Goal: Task Accomplishment & Management: Use online tool/utility

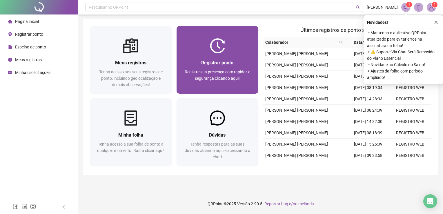
click at [250, 34] on div "Registrar ponto Registre sua presença com rapidez e segurança clicando aqui!" at bounding box center [218, 60] width 82 height 68
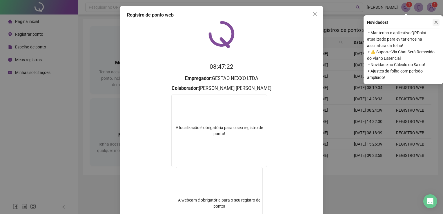
click at [436, 22] on icon "close" at bounding box center [436, 22] width 4 height 4
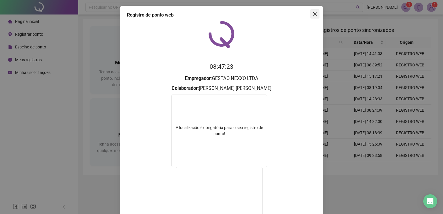
click at [310, 11] on button "Close" at bounding box center [314, 13] width 9 height 9
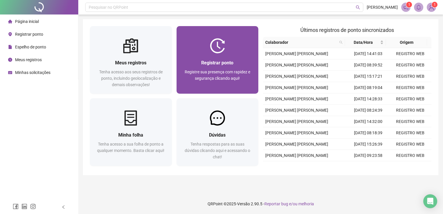
click at [246, 39] on div at bounding box center [218, 45] width 82 height 15
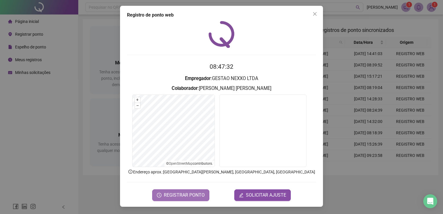
click at [188, 197] on span "REGISTRAR PONTO" at bounding box center [184, 195] width 41 height 7
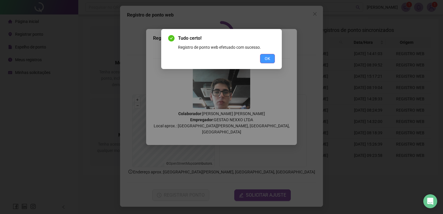
click at [271, 60] on button "OK" at bounding box center [267, 58] width 15 height 9
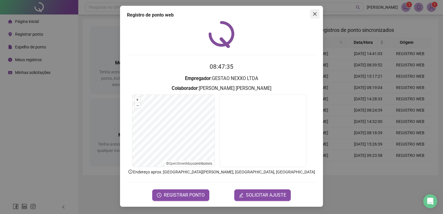
click at [313, 13] on icon "close" at bounding box center [315, 14] width 5 height 5
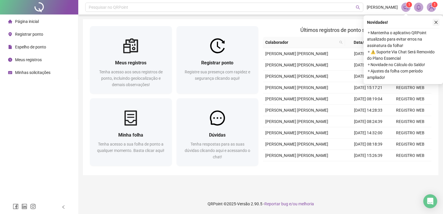
click at [435, 25] on button "button" at bounding box center [436, 22] width 7 height 7
